Goal: Information Seeking & Learning: Learn about a topic

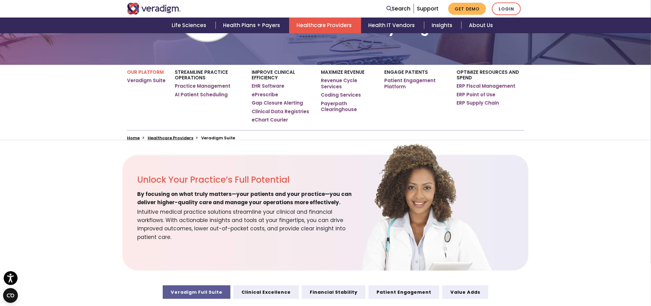
scroll to position [102, 0]
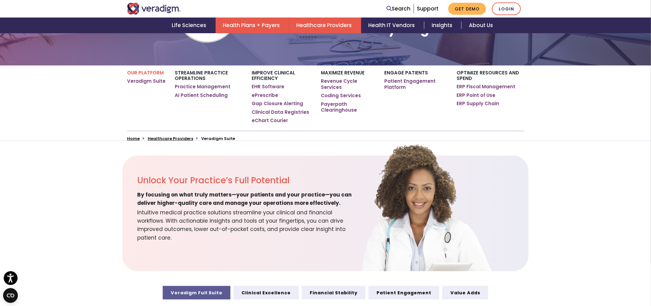
click at [270, 26] on link "Health Plans + Payers" at bounding box center [253, 26] width 74 height 16
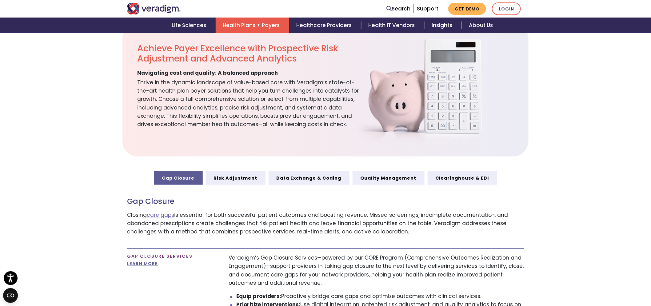
scroll to position [205, 0]
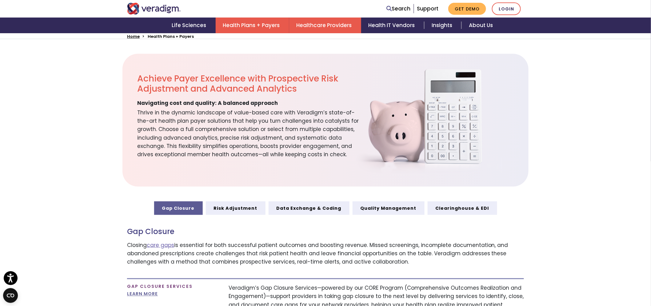
click at [341, 27] on link "Healthcare Providers" at bounding box center [325, 26] width 72 height 16
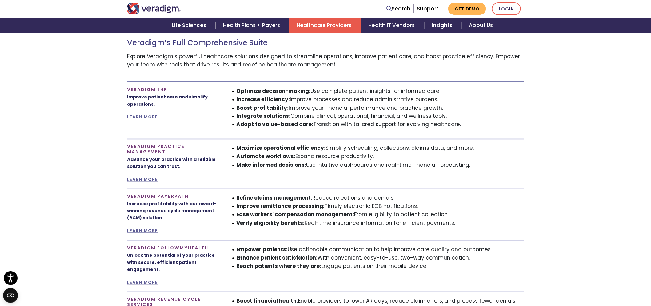
scroll to position [273, 0]
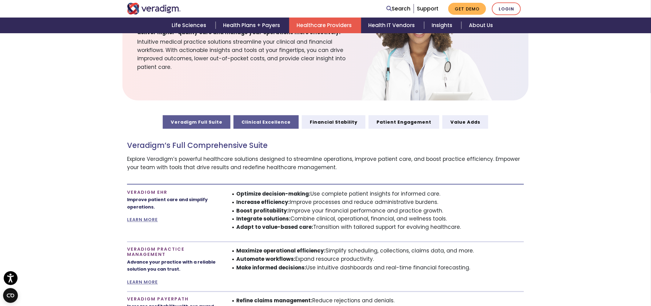
click at [279, 121] on link "Clinical Excellence" at bounding box center [265, 122] width 65 height 14
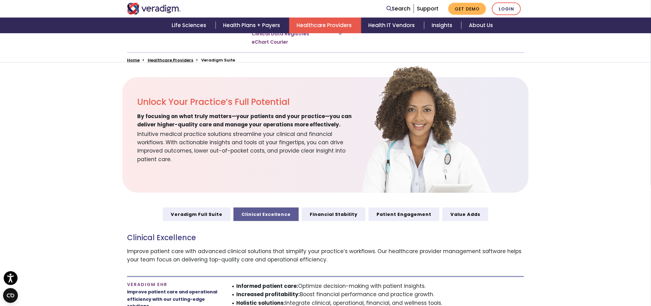
scroll to position [137, 0]
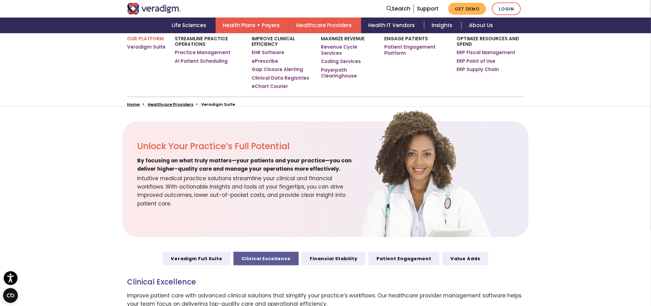
click at [241, 27] on link "Health Plans + Payers" at bounding box center [253, 26] width 74 height 16
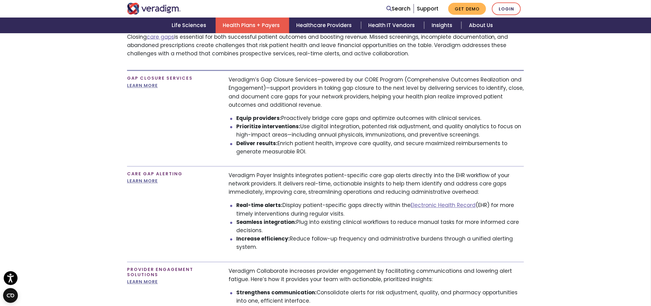
scroll to position [410, 0]
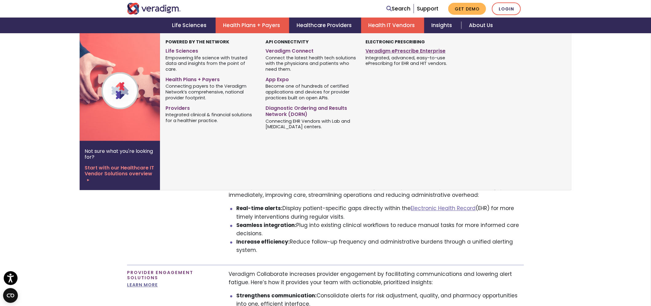
click at [387, 48] on link "Veradigm ePrescribe Enterprise" at bounding box center [411, 50] width 91 height 9
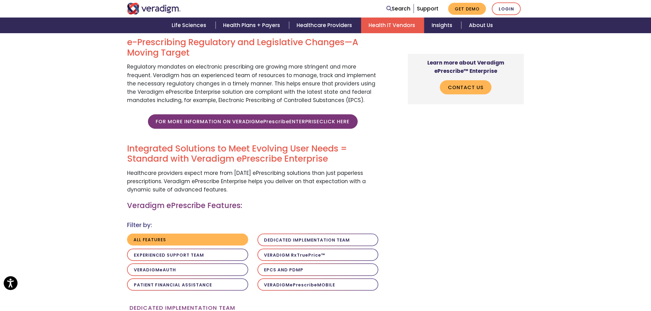
scroll to position [854, 0]
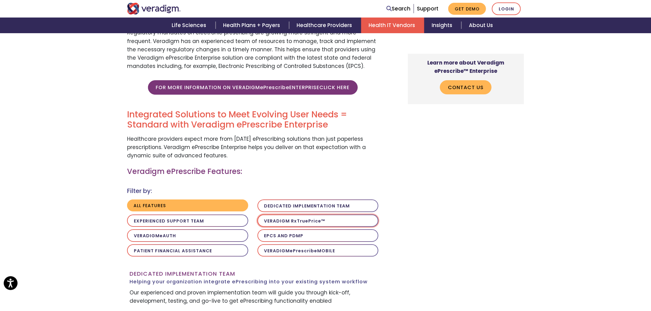
click at [303, 215] on button "Veradigm R x T rue P rice ™" at bounding box center [317, 221] width 121 height 13
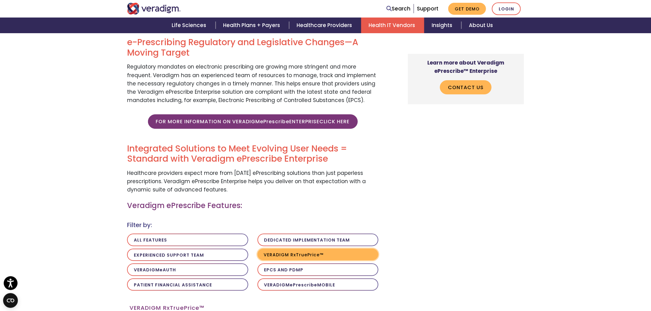
scroll to position [547, 0]
